Goal: Find specific page/section: Find specific page/section

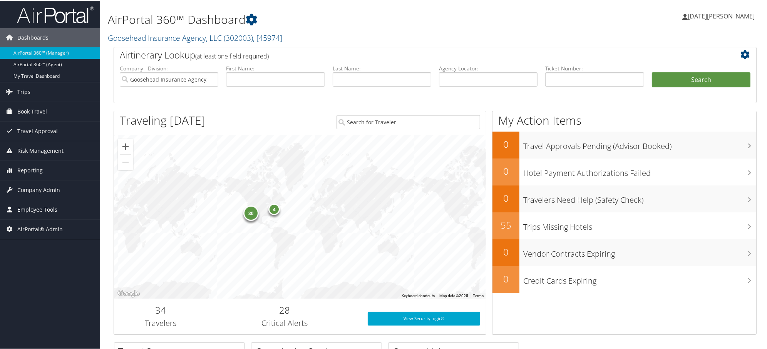
click at [27, 206] on span "Employee Tools" at bounding box center [37, 208] width 40 height 19
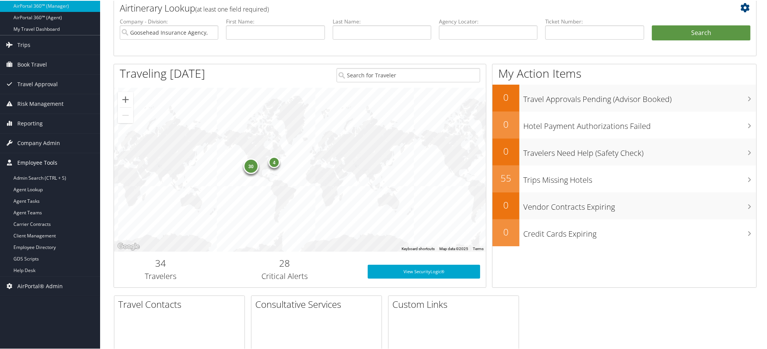
scroll to position [85, 0]
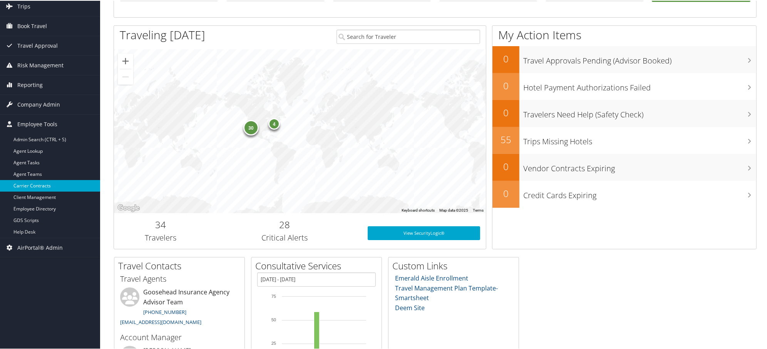
click at [22, 186] on link "Carrier Contracts" at bounding box center [50, 185] width 100 height 12
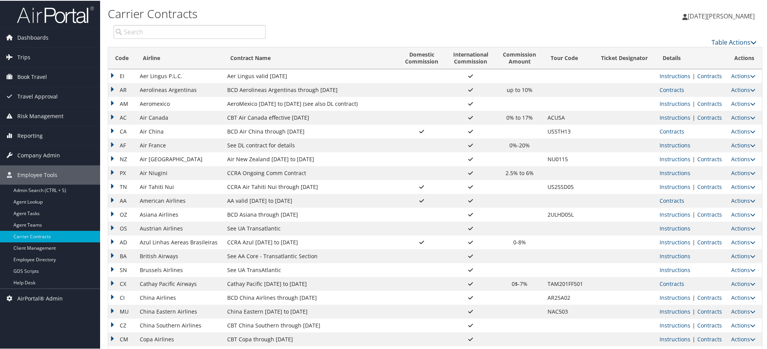
click at [183, 33] on input "search" at bounding box center [190, 31] width 152 height 14
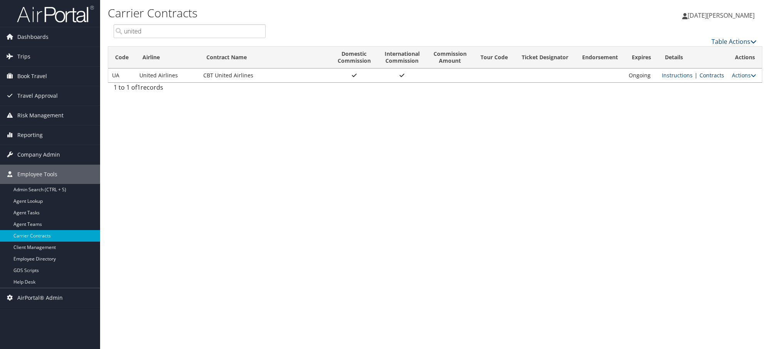
type input "united"
click at [705, 75] on link "Contracts" at bounding box center [712, 75] width 25 height 7
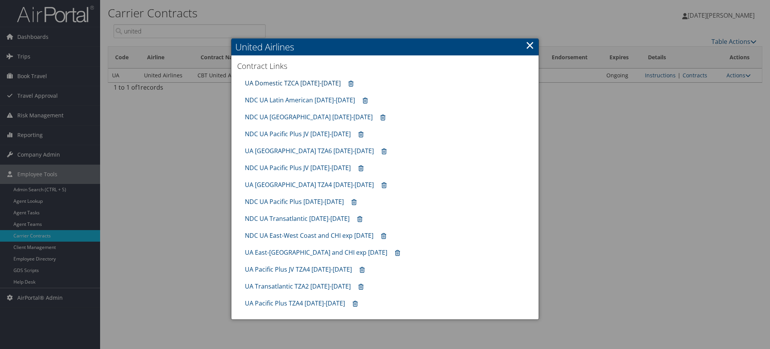
click at [279, 83] on link "UA Domestic TZCA 10.01.25-1.31.26" at bounding box center [293, 83] width 96 height 8
